Goal: Information Seeking & Learning: Learn about a topic

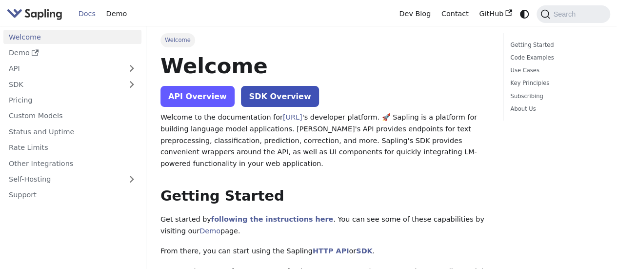
click at [196, 96] on link "API Overview" at bounding box center [197, 96] width 74 height 21
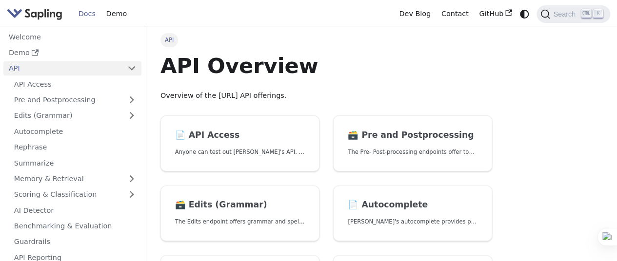
scroll to position [0, 7]
drag, startPoint x: 58, startPoint y: 15, endPoint x: 19, endPoint y: 12, distance: 39.6
click at [19, 12] on div "Docs Demo" at bounding box center [200, 13] width 387 height 21
drag, startPoint x: 205, startPoint y: 94, endPoint x: 225, endPoint y: 96, distance: 20.5
click at [225, 96] on p "Overview of the Sapling.ai API offerings." at bounding box center [326, 96] width 332 height 12
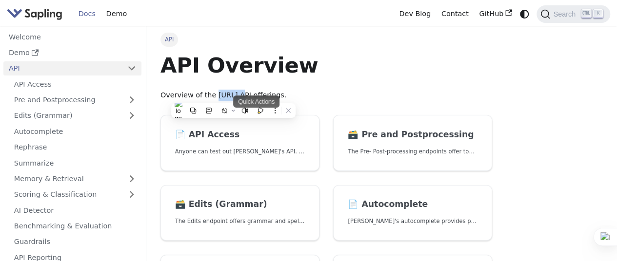
copy p "Sapling"
